Goal: Information Seeking & Learning: Learn about a topic

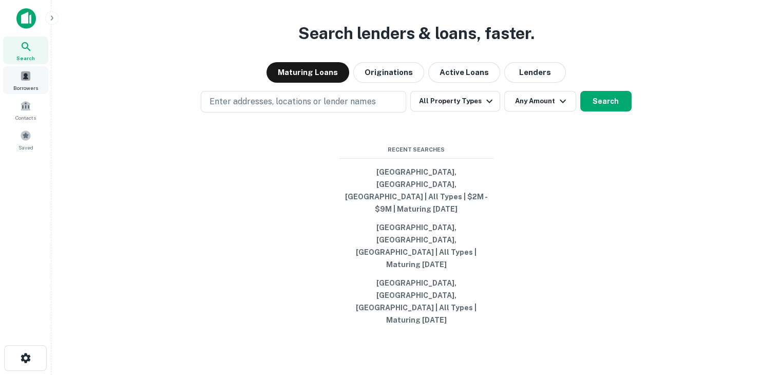
click at [25, 77] on span at bounding box center [25, 75] width 11 height 11
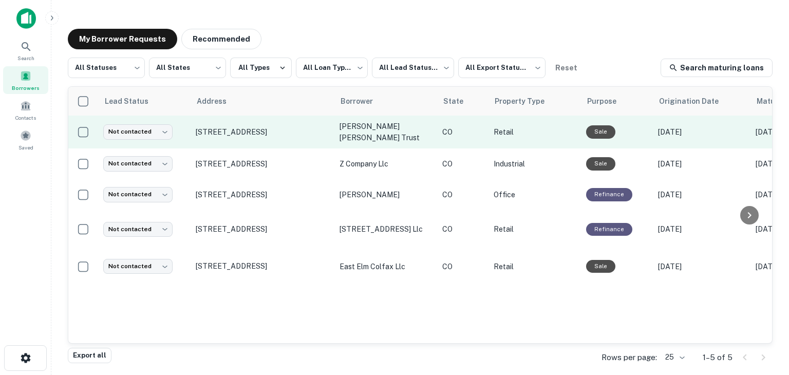
click at [540, 131] on p "Retail" at bounding box center [534, 131] width 82 height 11
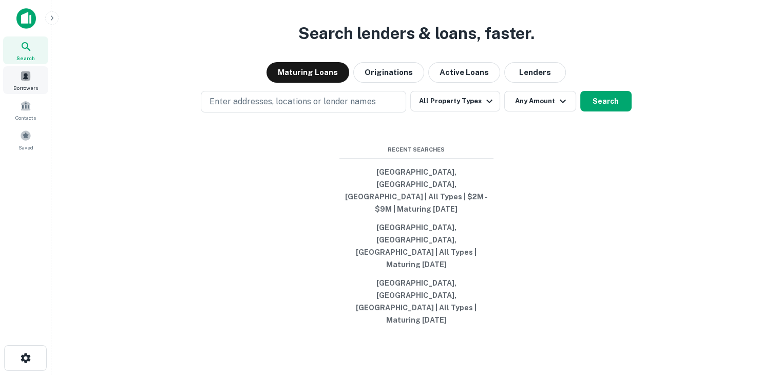
click at [28, 77] on span at bounding box center [25, 75] width 11 height 11
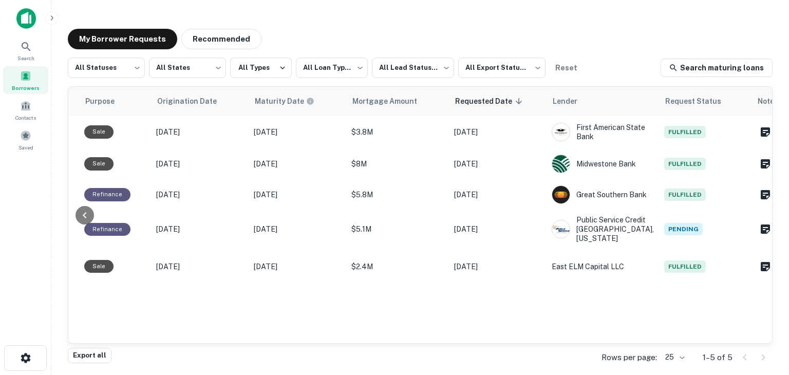
scroll to position [0, 504]
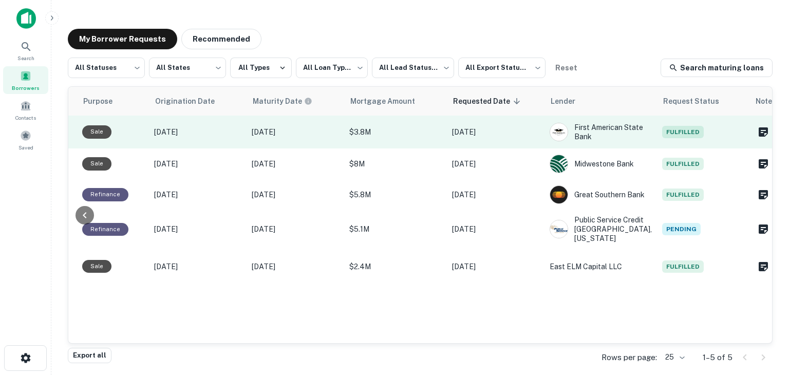
click at [407, 130] on p "$3.8M" at bounding box center [395, 131] width 92 height 11
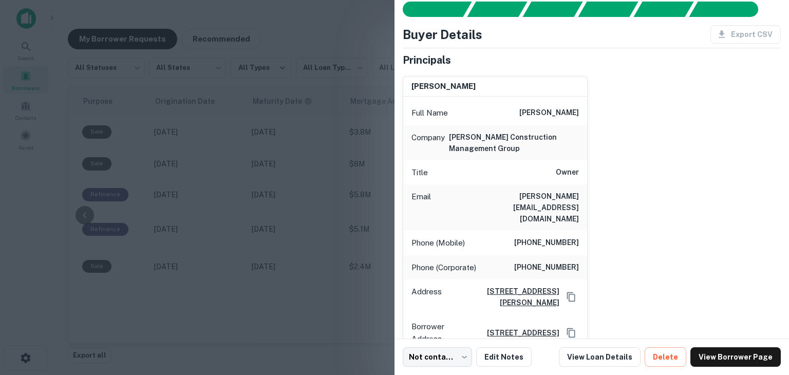
scroll to position [0, 0]
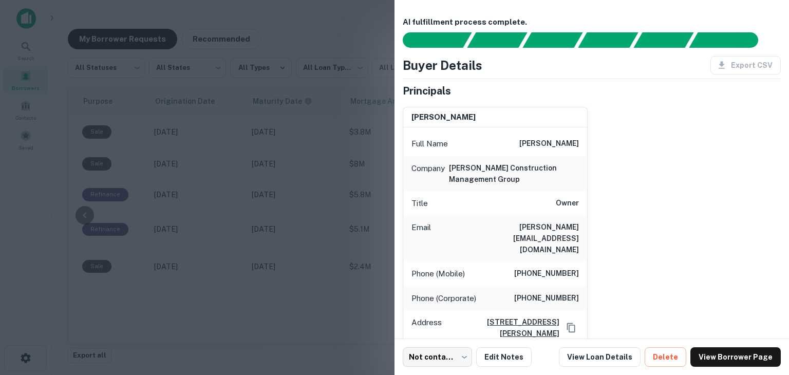
click at [730, 64] on div "Export CSV" at bounding box center [741, 65] width 79 height 18
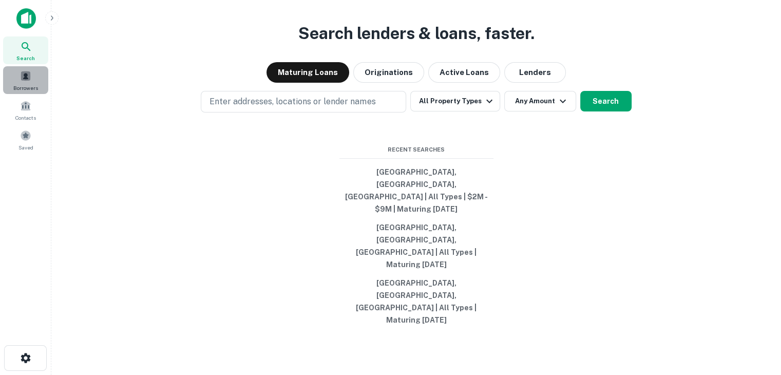
click at [26, 79] on span at bounding box center [25, 75] width 11 height 11
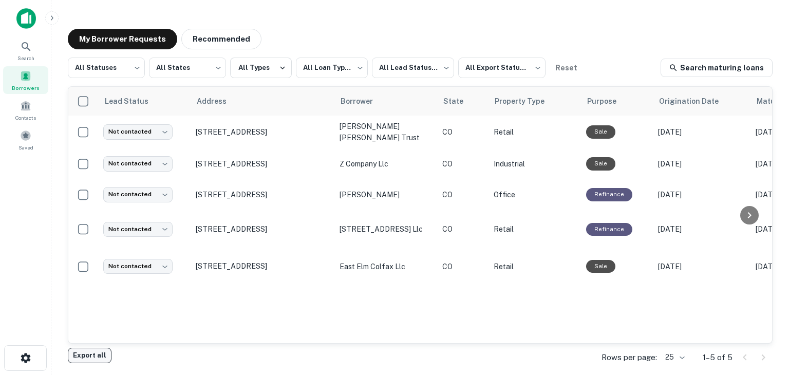
click at [99, 356] on button "Export all" at bounding box center [90, 355] width 44 height 15
click at [27, 48] on icon at bounding box center [26, 47] width 12 height 12
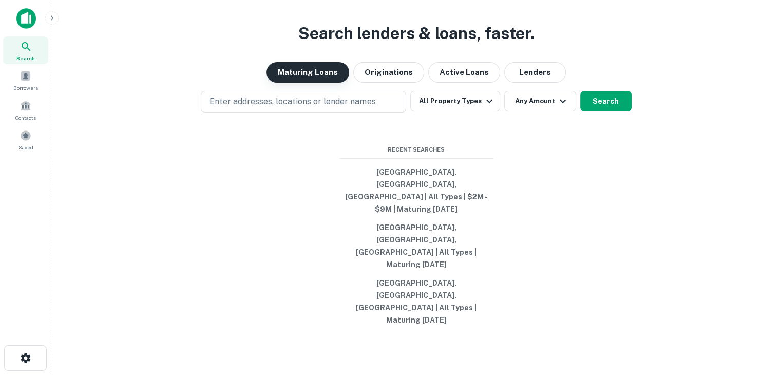
click at [310, 83] on button "Maturing Loans" at bounding box center [307, 72] width 83 height 21
click at [380, 83] on button "Originations" at bounding box center [388, 72] width 71 height 21
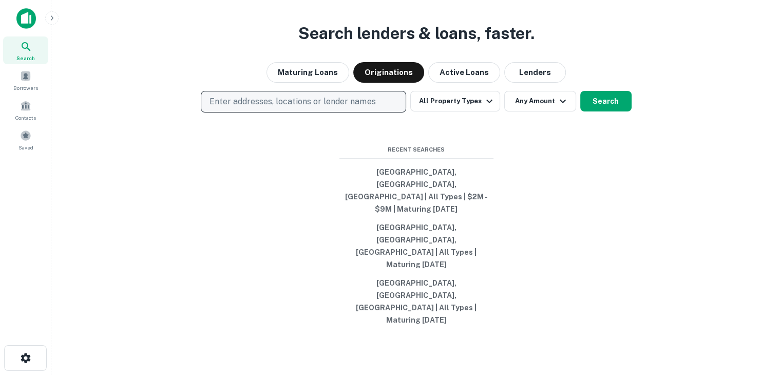
click at [302, 108] on p "Enter addresses, locations or lender names" at bounding box center [292, 101] width 166 height 12
type input "******"
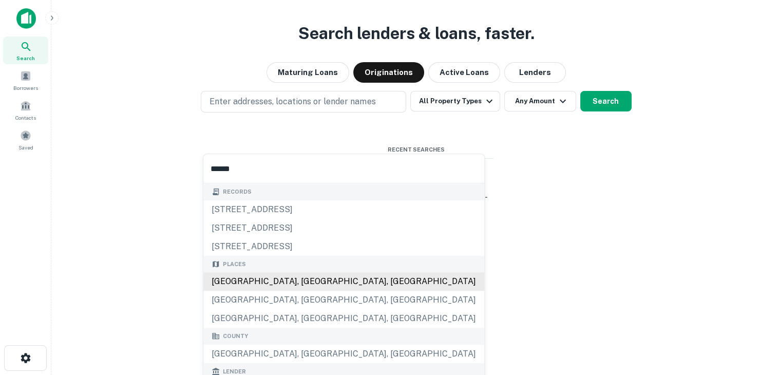
click at [255, 282] on div "Places [GEOGRAPHIC_DATA], [GEOGRAPHIC_DATA], [GEOGRAPHIC_DATA] [GEOGRAPHIC_DATA…" at bounding box center [343, 292] width 281 height 72
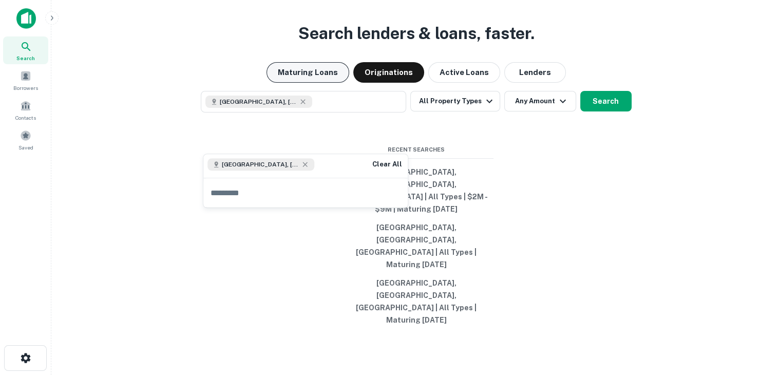
click at [319, 83] on button "Maturing Loans" at bounding box center [307, 72] width 83 height 21
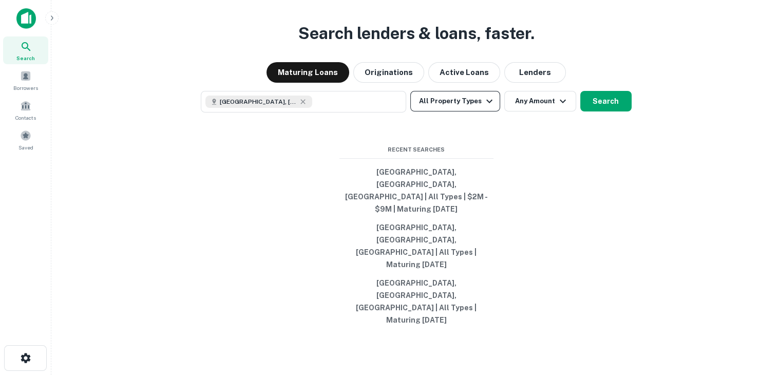
click at [430, 111] on button "All Property Types" at bounding box center [454, 101] width 89 height 21
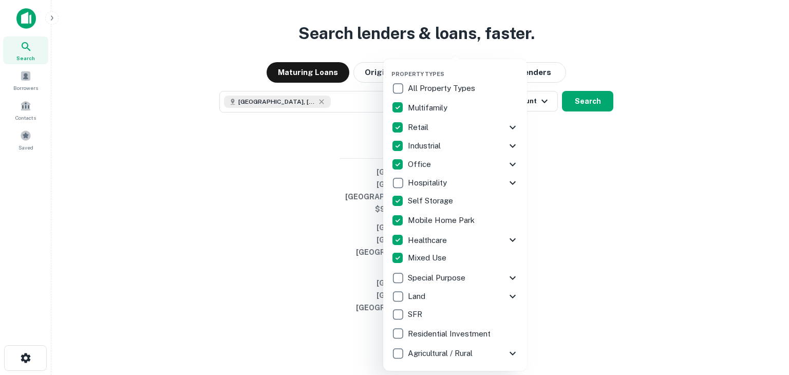
drag, startPoint x: 782, startPoint y: 196, endPoint x: 749, endPoint y: 251, distance: 65.0
click at [780, 238] on div at bounding box center [394, 187] width 789 height 375
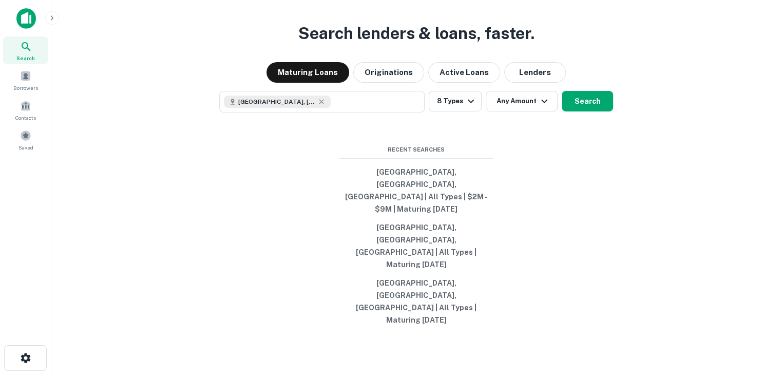
scroll to position [16, 0]
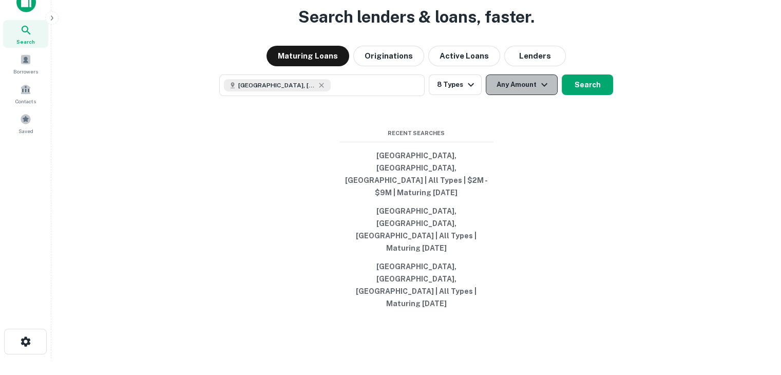
click at [524, 95] on button "Any Amount" at bounding box center [522, 84] width 72 height 21
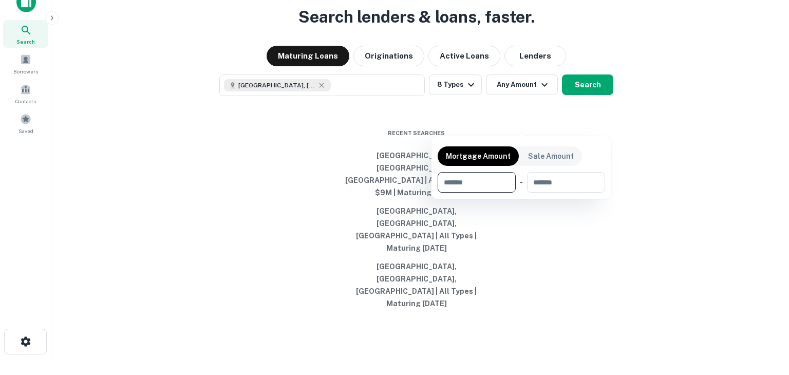
click at [467, 183] on input "number" at bounding box center [472, 182] width 71 height 21
type input "*******"
click at [546, 182] on input "number" at bounding box center [565, 182] width 66 height 21
type input "*******"
click at [581, 237] on div at bounding box center [394, 187] width 789 height 375
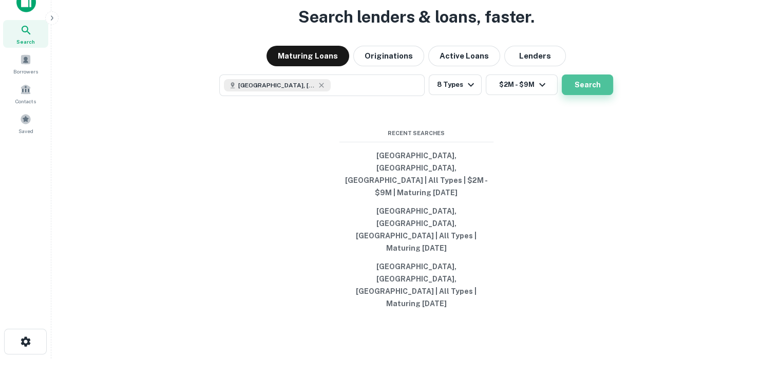
click at [581, 95] on button "Search" at bounding box center [587, 84] width 51 height 21
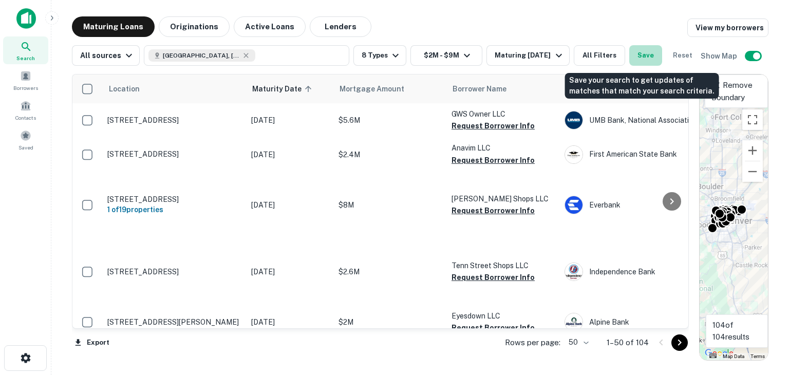
click at [645, 53] on button "Save" at bounding box center [645, 55] width 33 height 21
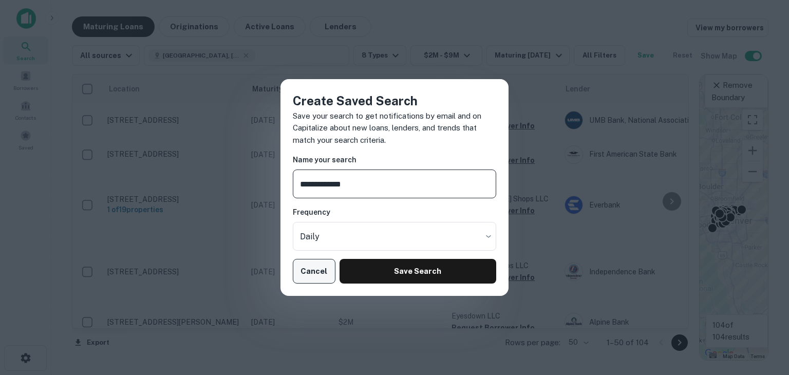
type input "**********"
click at [313, 274] on button "Cancel" at bounding box center [314, 271] width 43 height 25
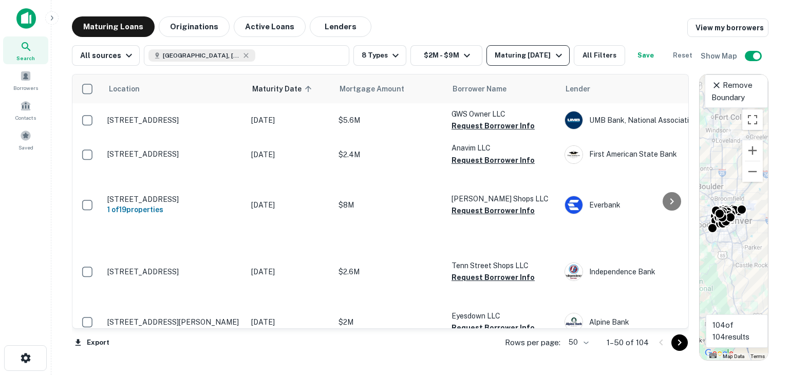
click at [556, 54] on icon "button" at bounding box center [559, 56] width 6 height 4
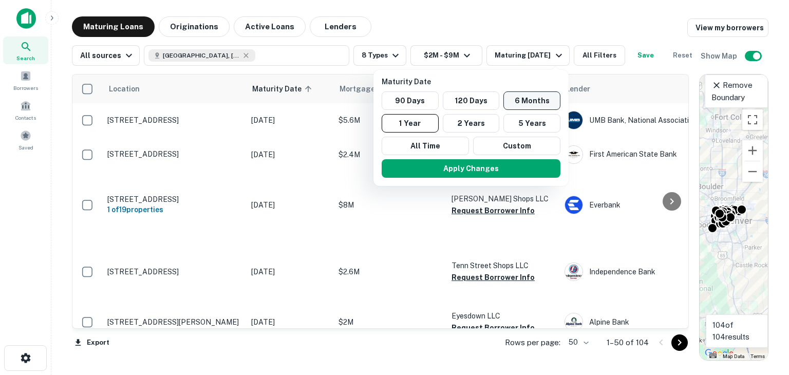
click at [515, 101] on button "6 Months" at bounding box center [531, 100] width 57 height 18
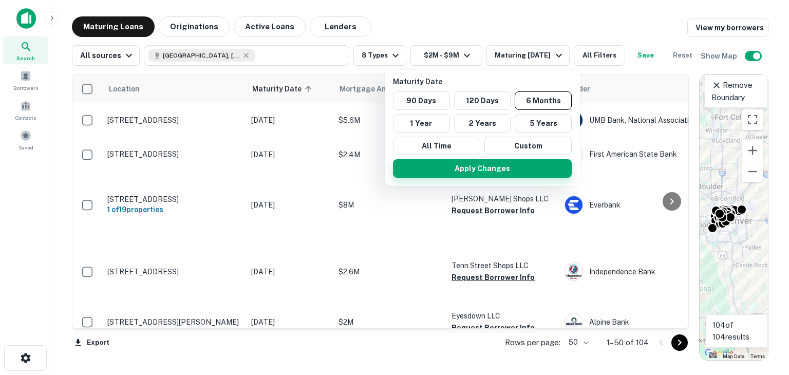
click at [485, 167] on button "Apply Changes" at bounding box center [482, 168] width 179 height 18
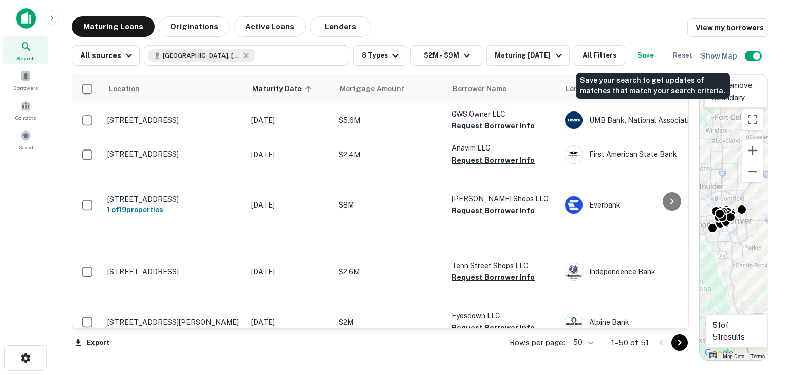
click at [652, 56] on button "Save" at bounding box center [645, 55] width 33 height 21
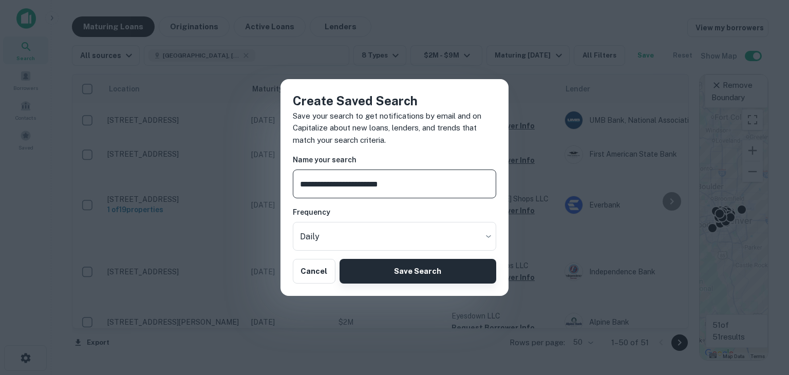
type input "**********"
click at [400, 273] on button "Save Search" at bounding box center [417, 271] width 157 height 25
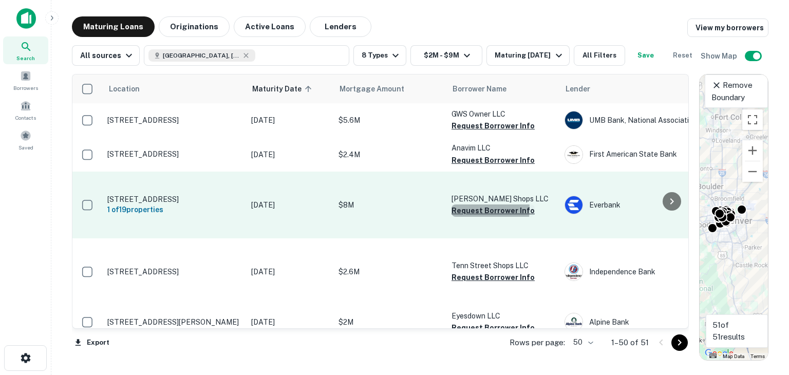
click at [468, 217] on button "Request Borrower Info" at bounding box center [492, 210] width 83 height 12
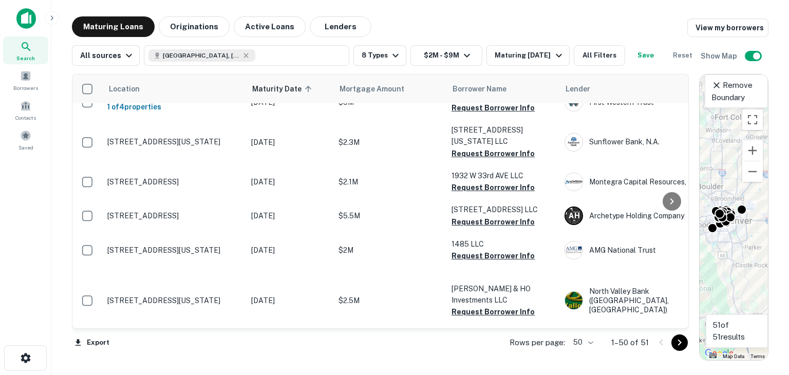
scroll to position [462, 0]
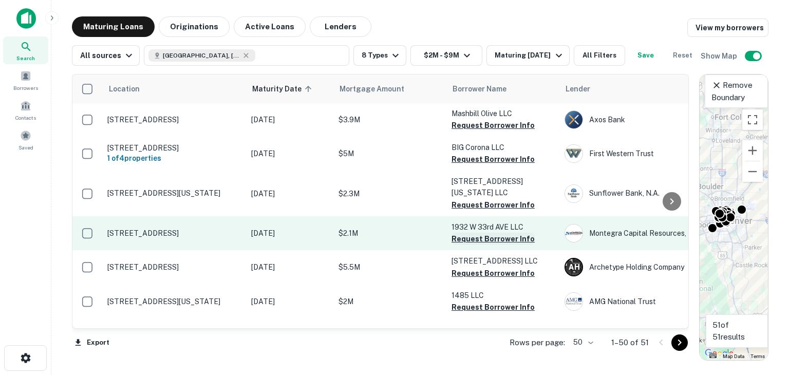
click at [456, 240] on button "Request Borrower Info" at bounding box center [492, 239] width 83 height 12
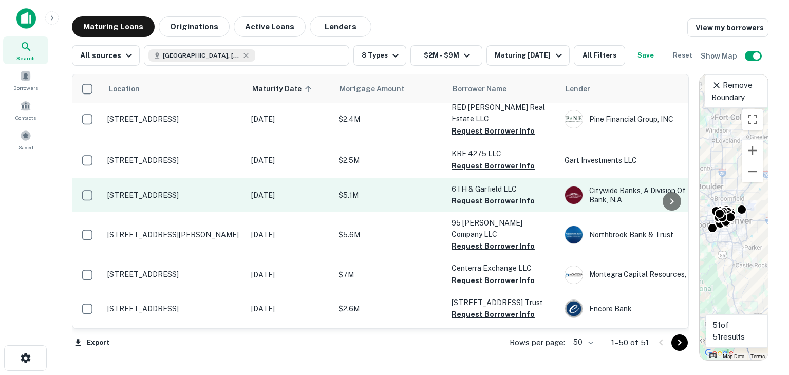
scroll to position [822, 0]
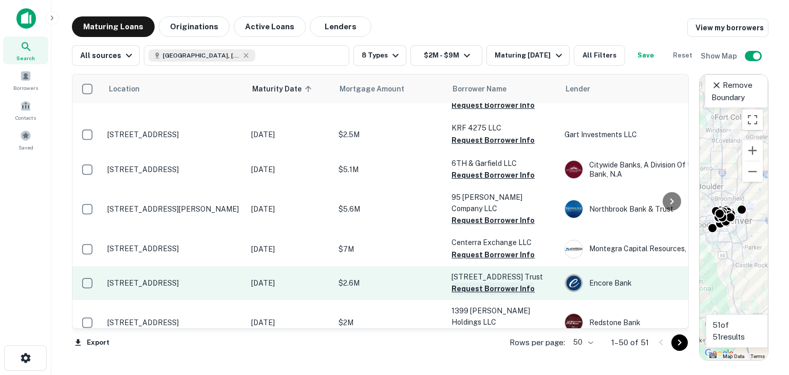
click at [479, 282] on button "Request Borrower Info" at bounding box center [492, 288] width 83 height 12
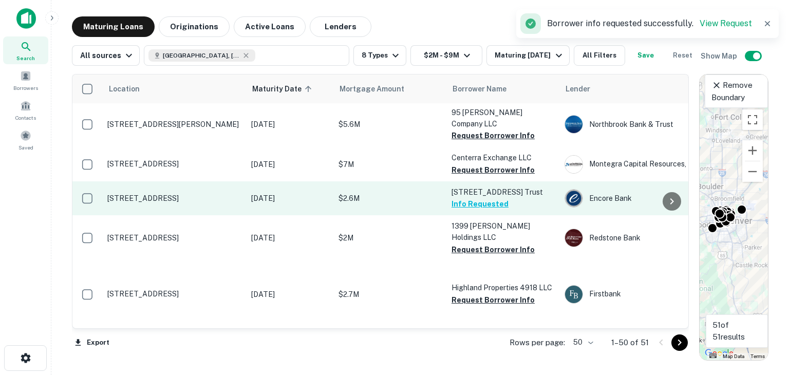
scroll to position [924, 0]
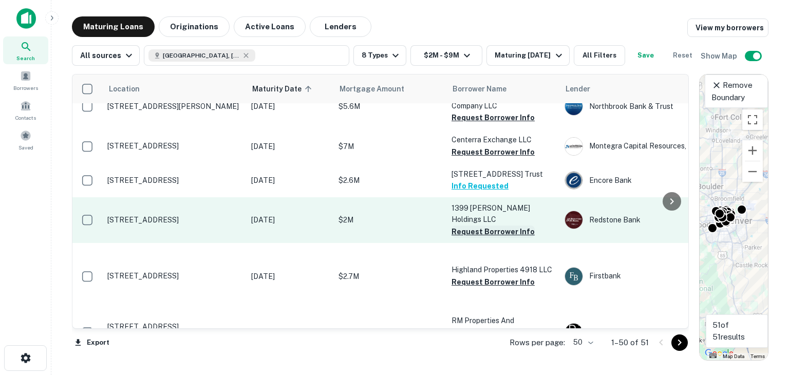
click at [458, 225] on button "Request Borrower Info" at bounding box center [492, 231] width 83 height 12
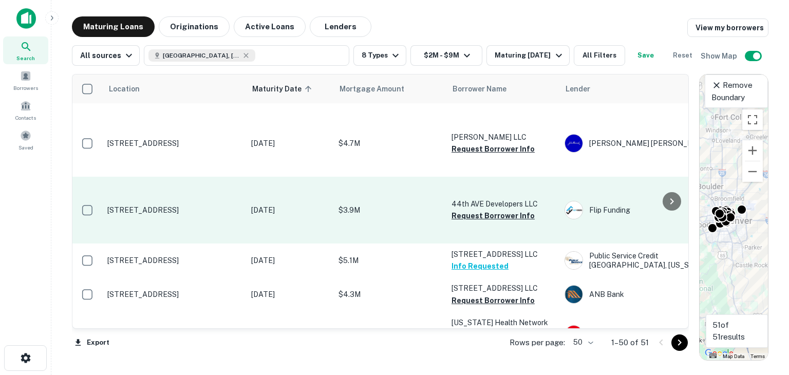
scroll to position [1540, 0]
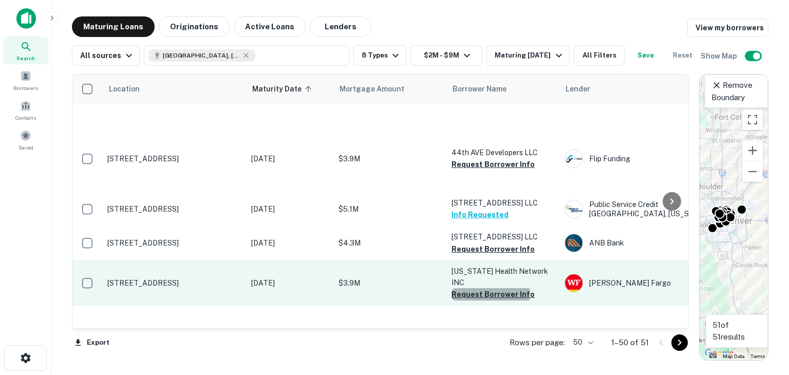
click at [462, 288] on button "Request Borrower Info" at bounding box center [492, 294] width 83 height 12
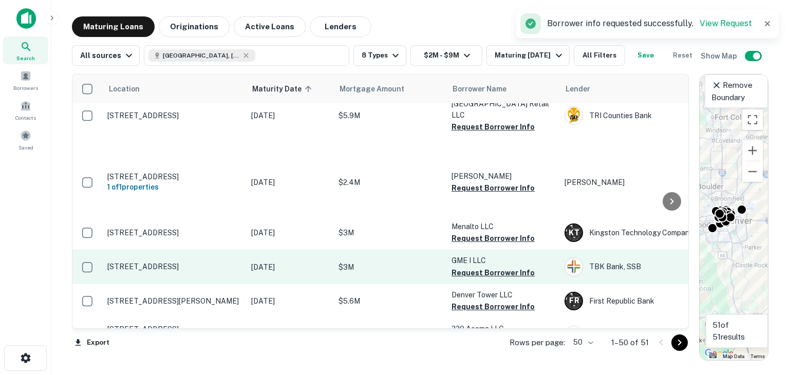
scroll to position [1848, 0]
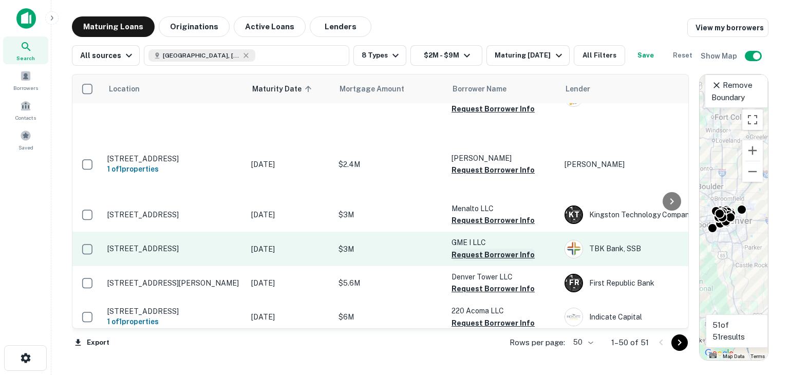
click at [460, 249] on button "Request Borrower Info" at bounding box center [492, 255] width 83 height 12
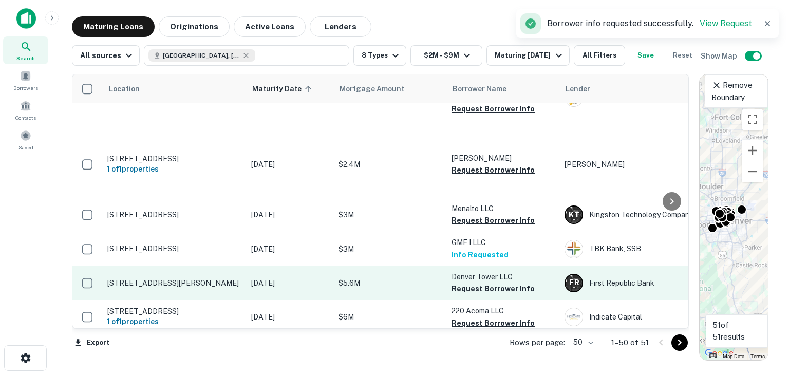
scroll to position [1864, 0]
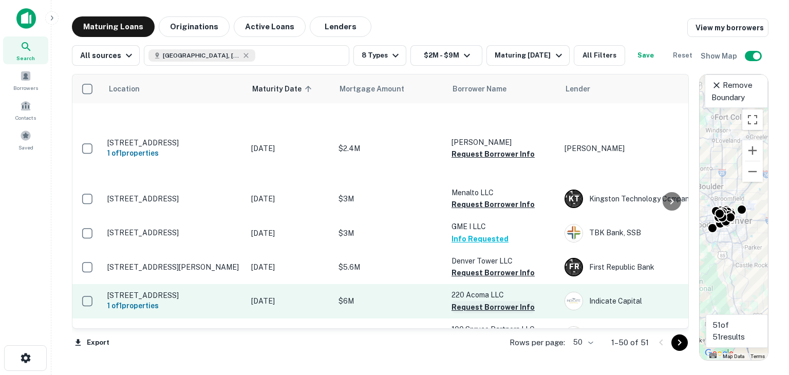
click at [462, 301] on button "Request Borrower Info" at bounding box center [492, 307] width 83 height 12
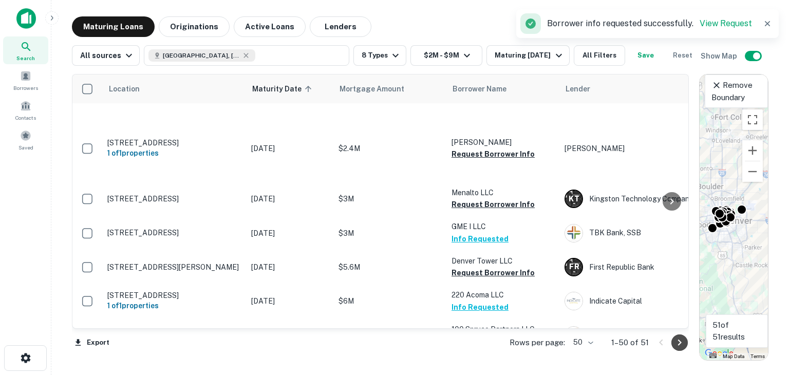
click at [676, 342] on icon "Go to next page" at bounding box center [679, 342] width 12 height 12
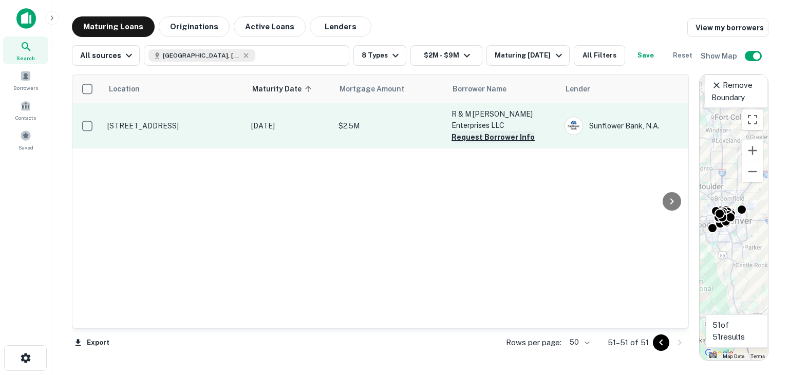
click at [461, 143] on button "Request Borrower Info" at bounding box center [492, 137] width 83 height 12
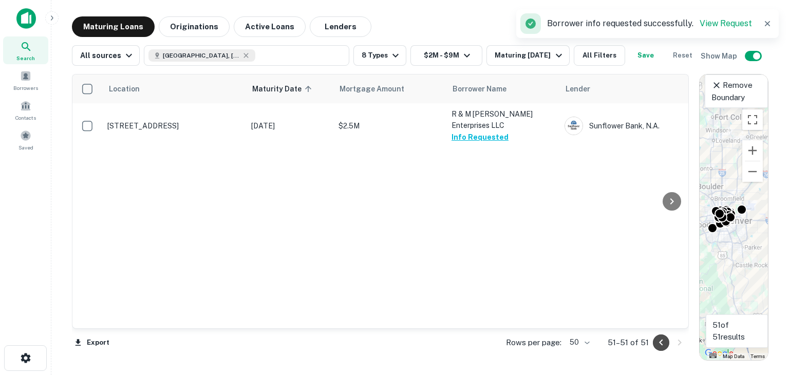
click at [661, 341] on icon "Go to previous page" at bounding box center [661, 342] width 12 height 12
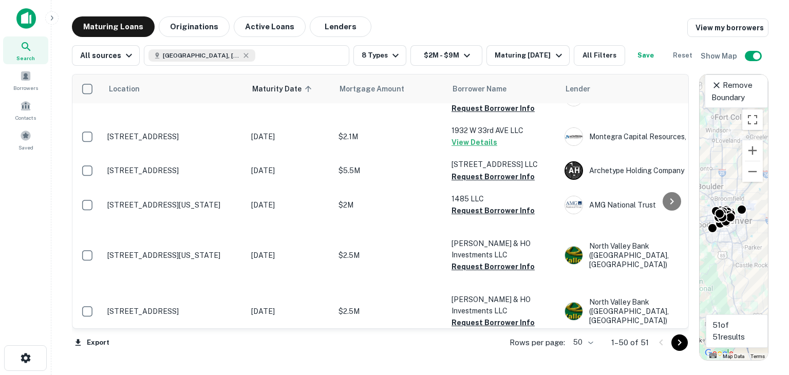
scroll to position [565, 0]
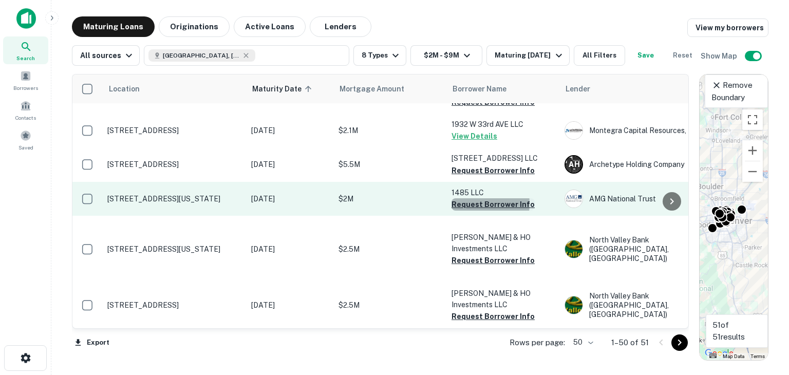
click at [467, 205] on button "Request Borrower Info" at bounding box center [492, 204] width 83 height 12
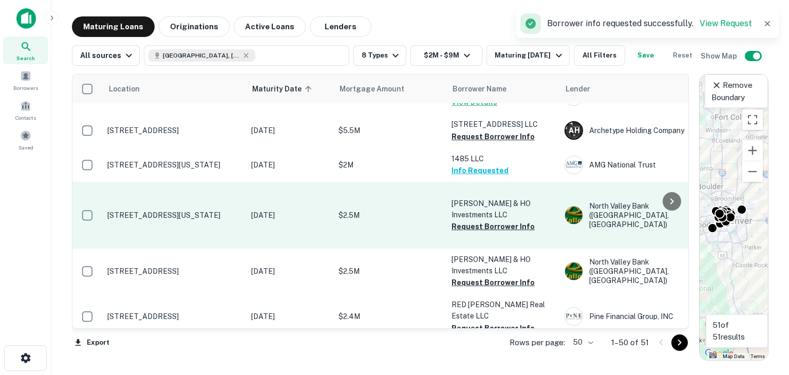
scroll to position [616, 0]
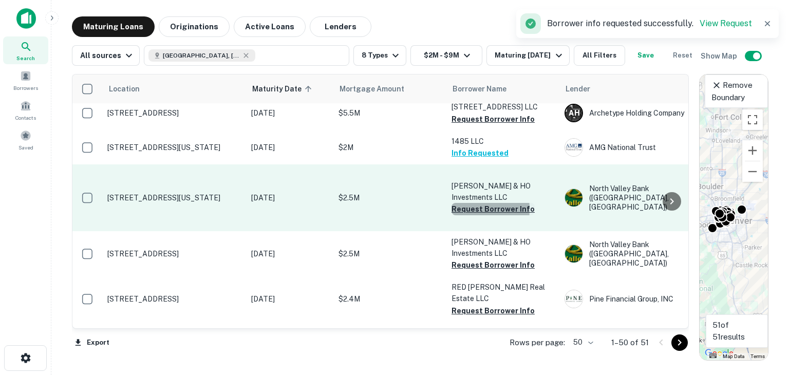
click at [456, 205] on button "Request Borrower Info" at bounding box center [492, 209] width 83 height 12
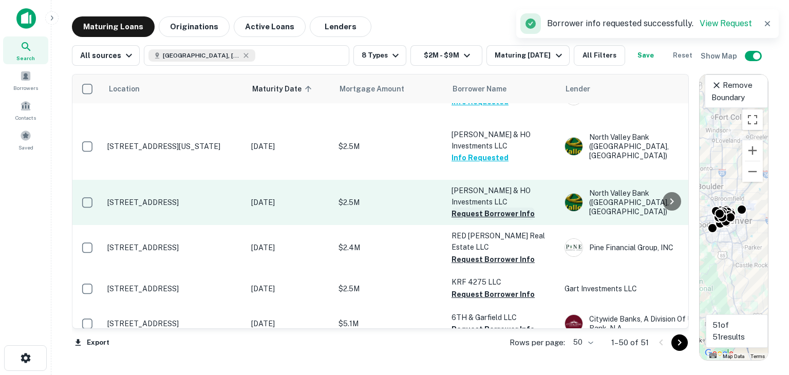
click at [466, 207] on button "Request Borrower Info" at bounding box center [492, 213] width 83 height 12
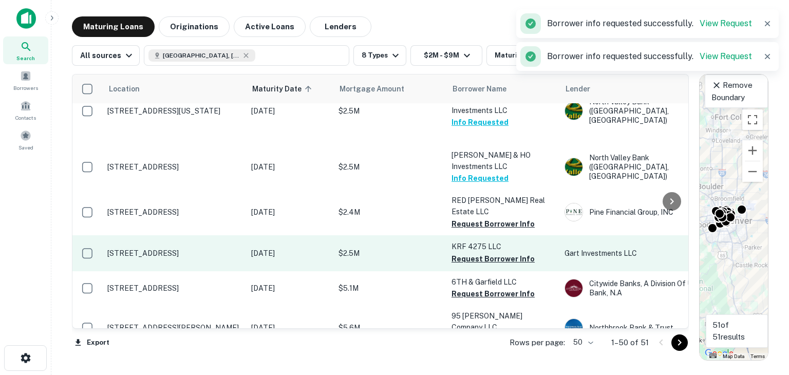
scroll to position [719, 0]
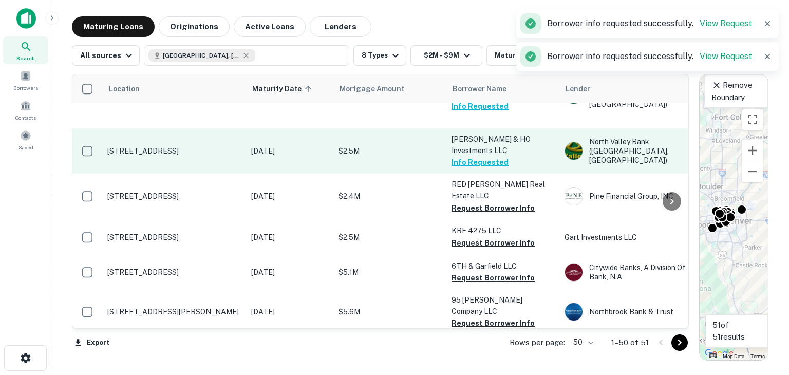
click at [466, 156] on button "Info Requested" at bounding box center [479, 162] width 57 height 12
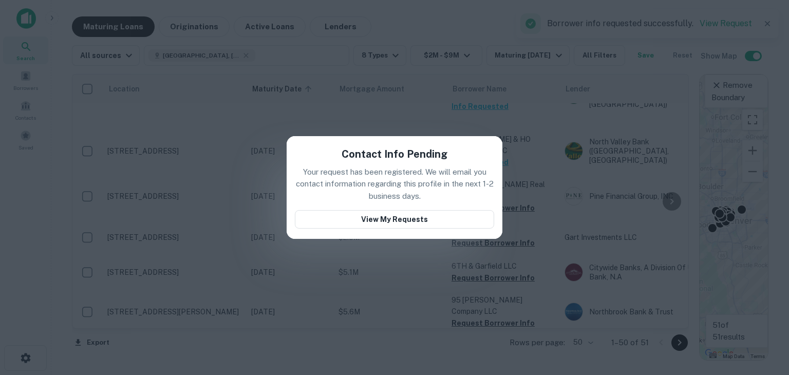
click at [508, 101] on div "Contact Info Pending Your request has been registered. We will email you contac…" at bounding box center [394, 187] width 789 height 375
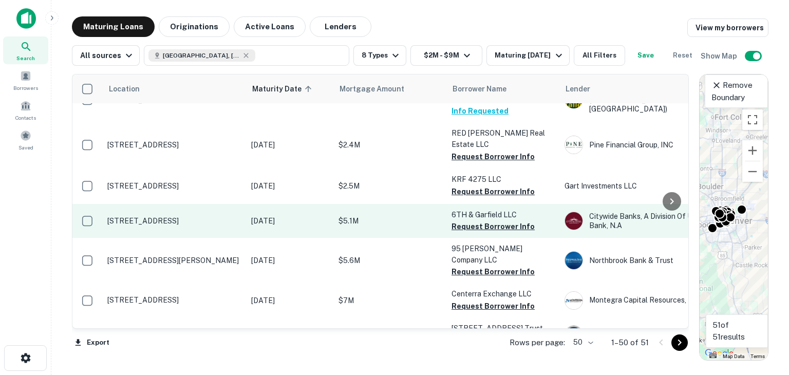
scroll to position [822, 0]
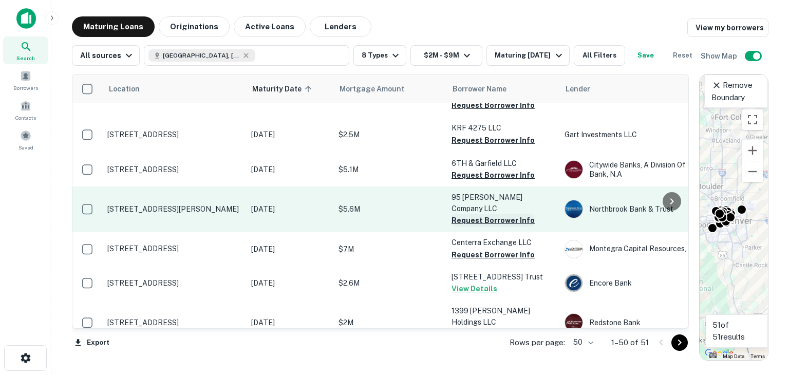
click at [456, 214] on button "Request Borrower Info" at bounding box center [492, 220] width 83 height 12
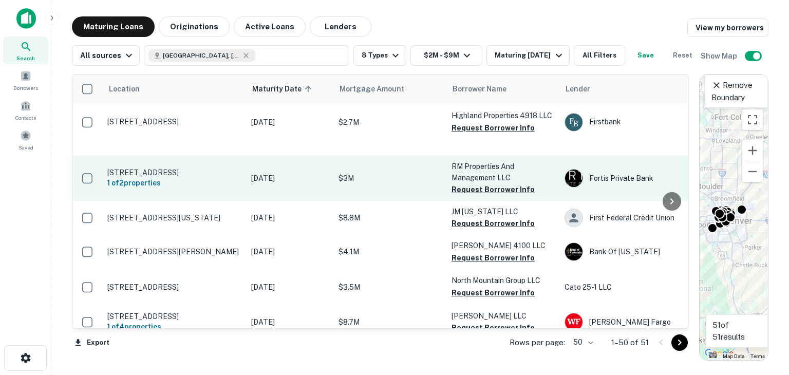
scroll to position [1027, 0]
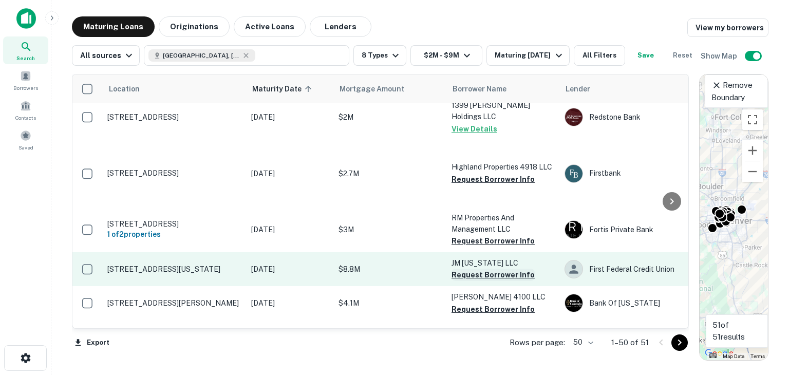
click at [458, 269] on button "Request Borrower Info" at bounding box center [492, 275] width 83 height 12
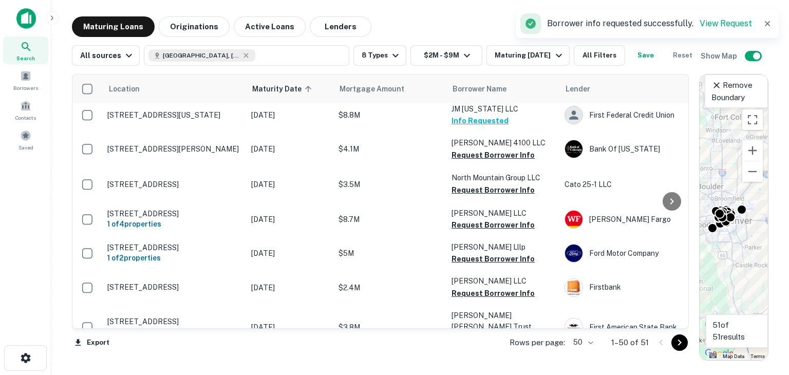
scroll to position [1232, 0]
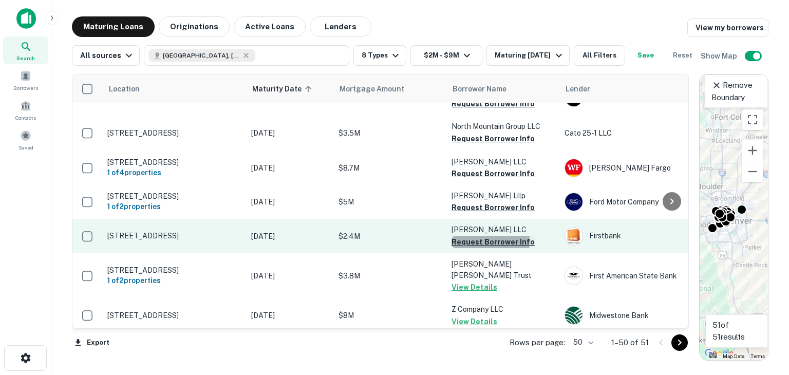
click at [460, 236] on button "Request Borrower Info" at bounding box center [492, 242] width 83 height 12
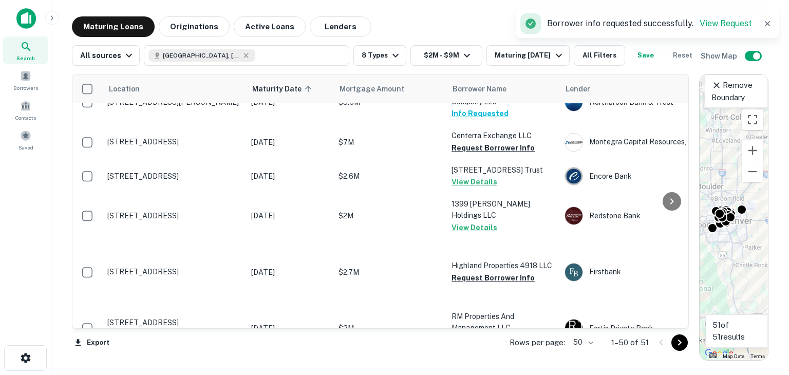
scroll to position [924, 0]
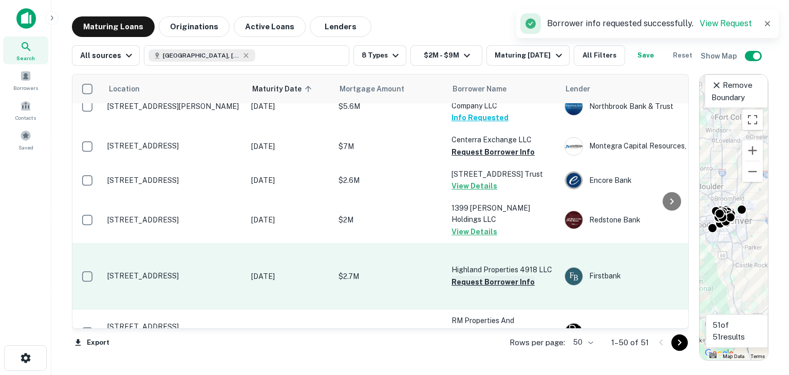
click at [457, 276] on button "Request Borrower Info" at bounding box center [492, 282] width 83 height 12
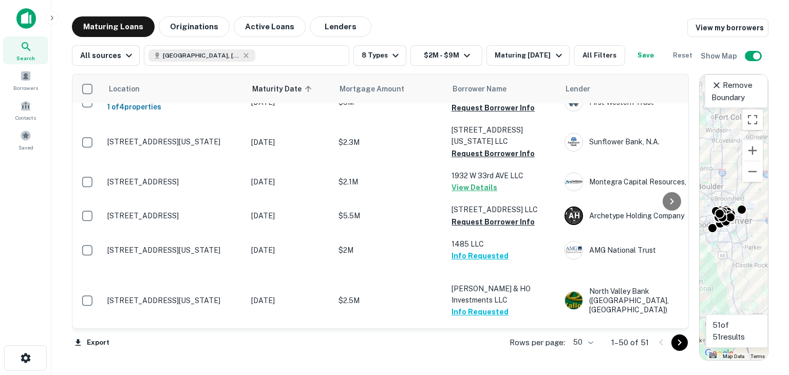
scroll to position [411, 0]
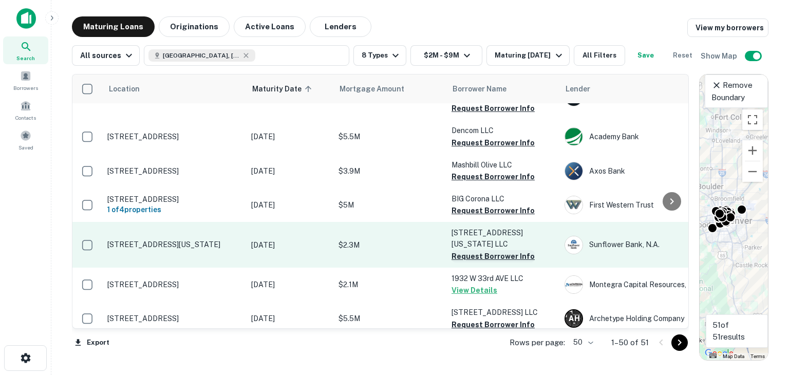
click at [469, 256] on button "Request Borrower Info" at bounding box center [492, 256] width 83 height 12
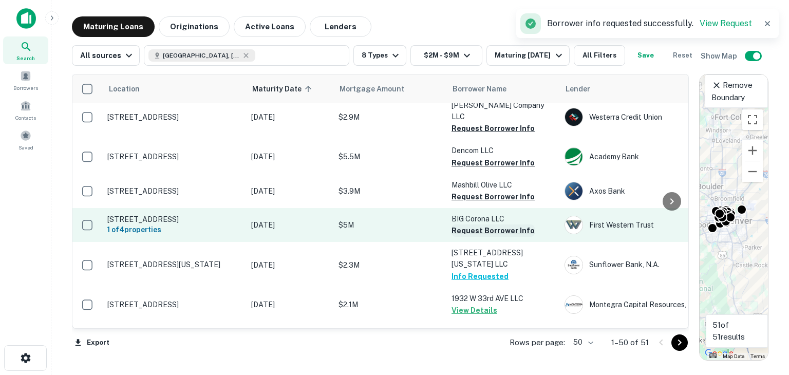
scroll to position [359, 0]
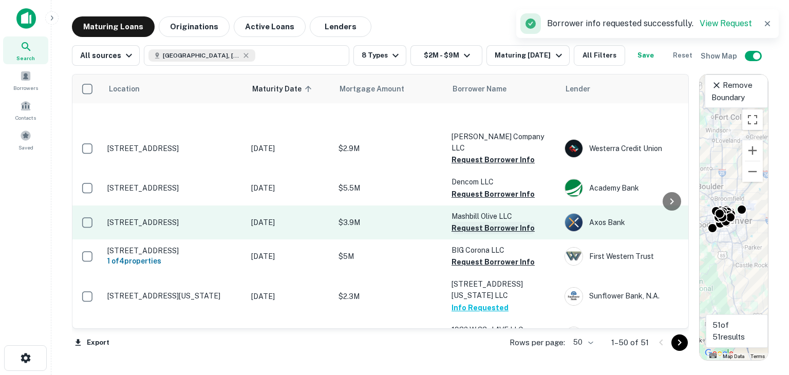
click at [480, 234] on button "Request Borrower Info" at bounding box center [492, 228] width 83 height 12
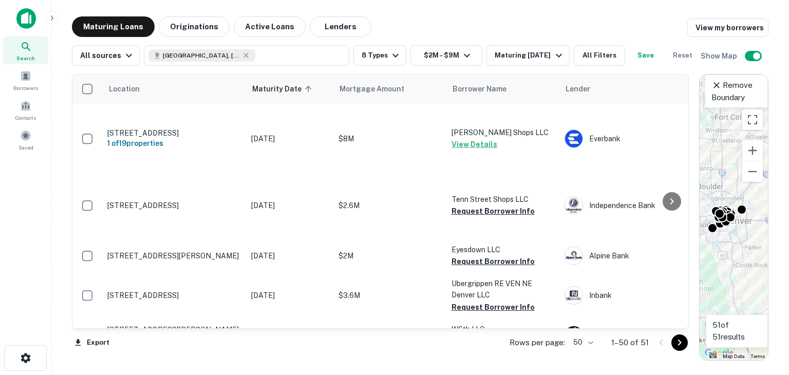
scroll to position [51, 0]
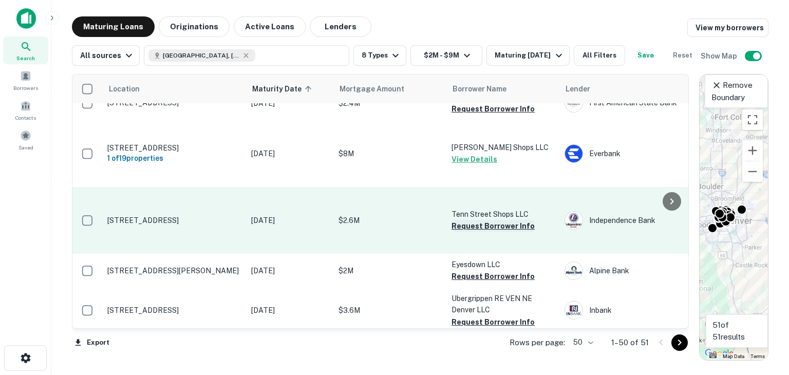
click at [461, 232] on button "Request Borrower Info" at bounding box center [492, 226] width 83 height 12
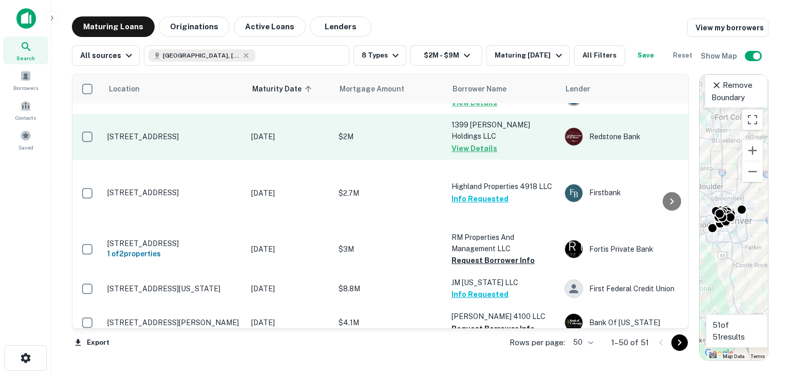
scroll to position [1130, 0]
